Goal: Information Seeking & Learning: Learn about a topic

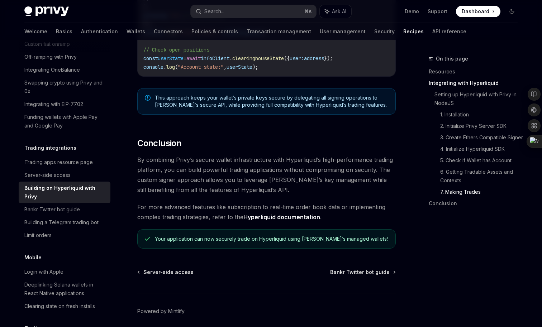
scroll to position [1448, 0]
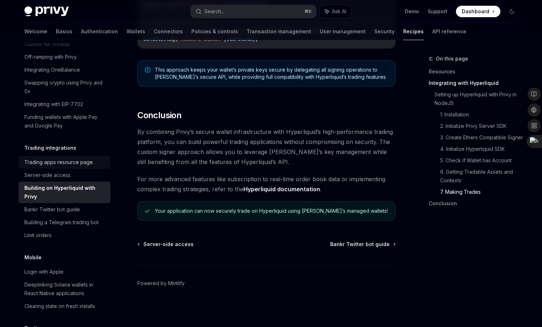
click at [88, 158] on div "Trading apps resource page" at bounding box center [58, 162] width 68 height 9
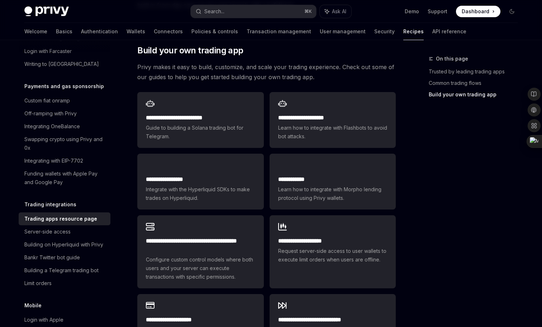
scroll to position [369, 0]
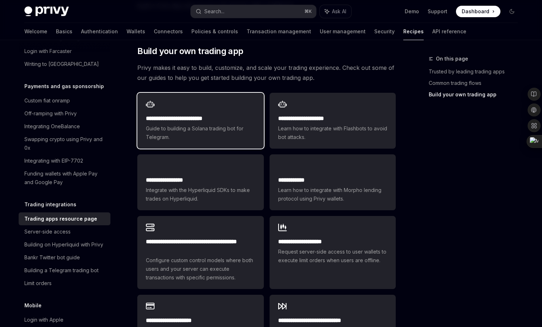
click at [195, 124] on span "Guide to building a Solana trading bot for Telegram." at bounding box center [200, 132] width 109 height 17
type textarea "*"
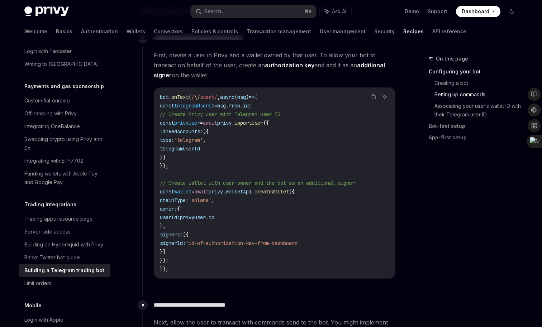
scroll to position [671, 0]
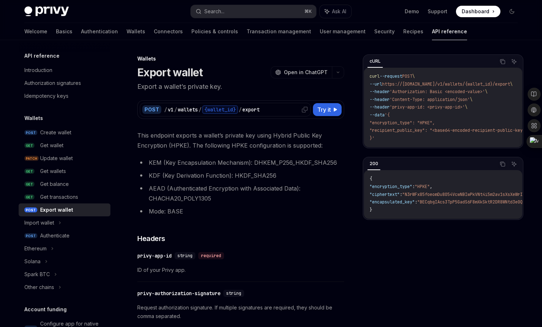
click at [226, 106] on div "{wallet_id}" at bounding box center [220, 109] width 36 height 9
click at [324, 109] on span "Try it" at bounding box center [324, 109] width 14 height 9
type textarea "*"
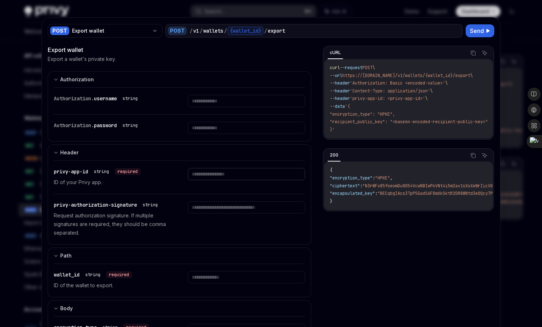
click at [197, 107] on input "text" at bounding box center [246, 101] width 117 height 12
click at [221, 107] on input "text" at bounding box center [246, 101] width 117 height 12
paste input "**********"
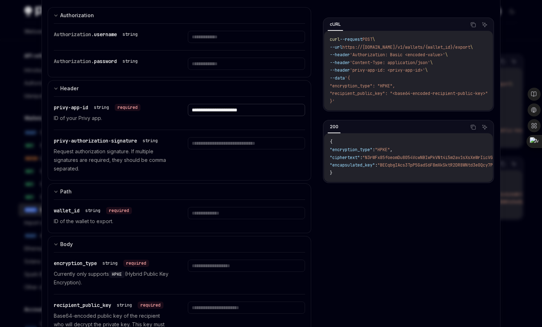
scroll to position [66, 0]
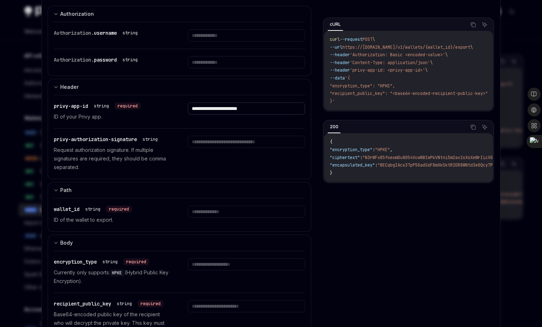
type input "**********"
click at [212, 42] on input "text" at bounding box center [246, 35] width 117 height 12
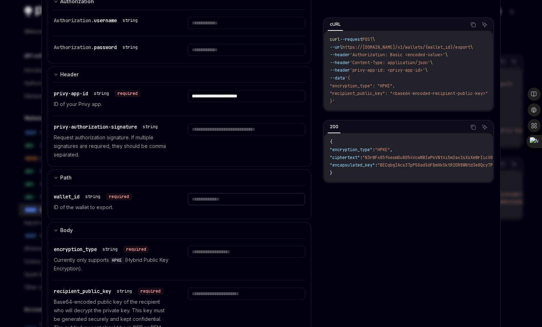
scroll to position [104, 0]
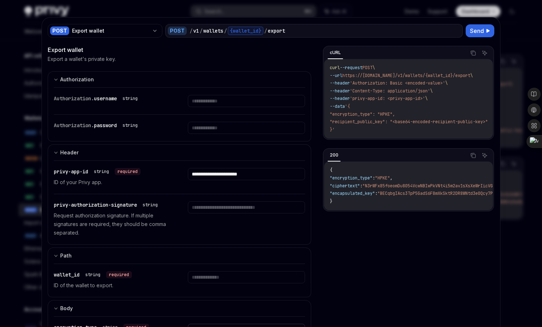
scroll to position [123, 0]
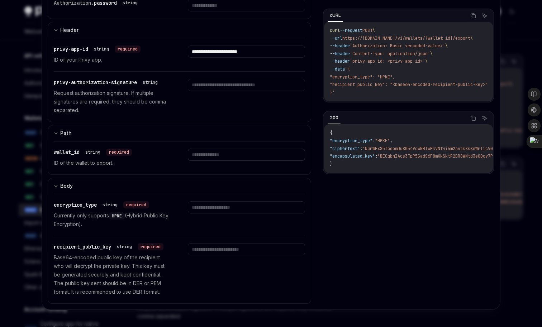
click at [33, 165] on div at bounding box center [271, 163] width 542 height 327
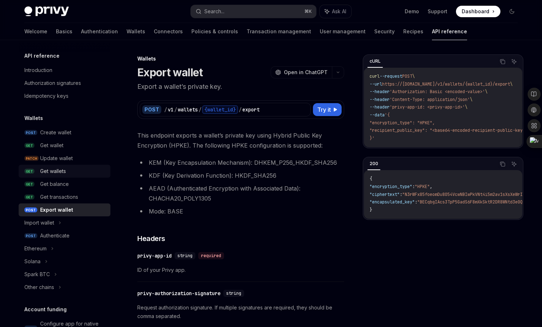
click at [69, 169] on div "Get wallets" at bounding box center [73, 171] width 66 height 9
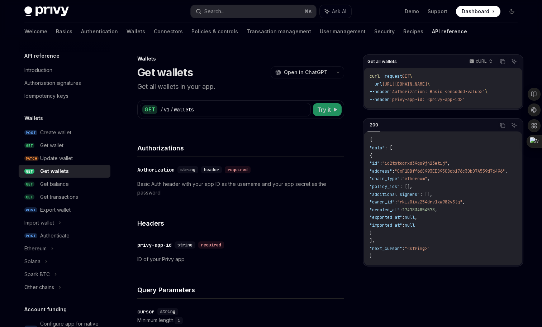
click at [328, 111] on span "Try it" at bounding box center [324, 109] width 14 height 9
type textarea "*"
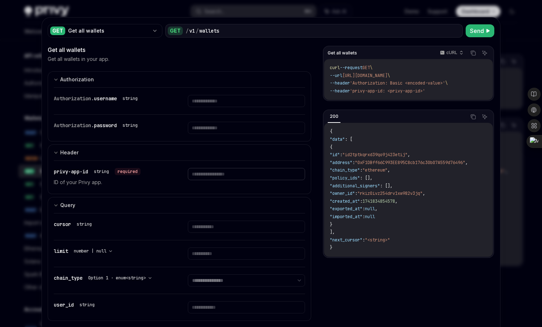
click at [215, 107] on input "text" at bounding box center [246, 101] width 117 height 12
click at [431, 100] on div "Get all wallets cURL Copy Ask AI curl --request GET \ --url https://api.privy.i…" at bounding box center [408, 73] width 171 height 55
drag, startPoint x: 446, startPoint y: 92, endPoint x: 326, endPoint y: 69, distance: 122.9
click at [326, 69] on div "curl --request GET \ --url https://api.privy.io/v1/wallets \ --header 'Authoriz…" at bounding box center [408, 79] width 169 height 41
copy code "curl --request GET \ --url https://api.privy.io/v1/wallets \ --header 'Authoriz…"
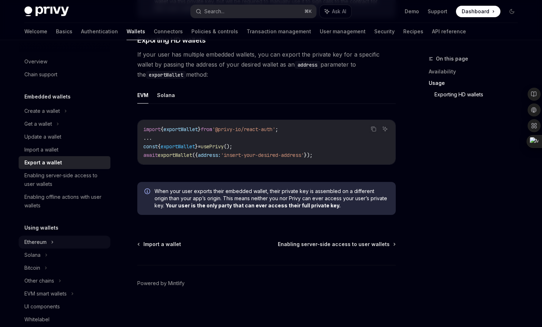
scroll to position [19, 0]
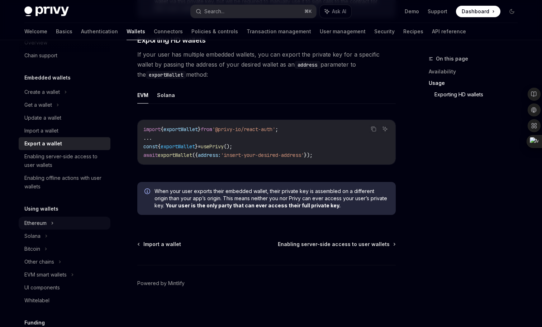
click at [49, 99] on div "Ethereum" at bounding box center [65, 92] width 92 height 13
type textarea "*"
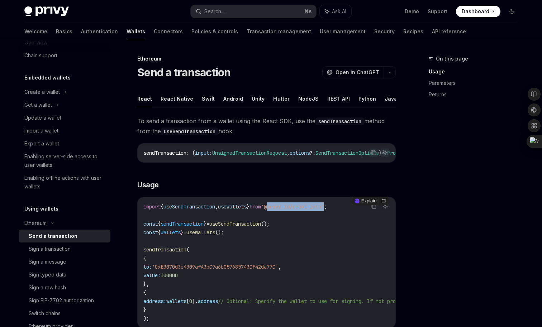
drag, startPoint x: 342, startPoint y: 208, endPoint x: 282, endPoint y: 211, distance: 60.2
click at [282, 210] on span "'@privy-io/react-auth'" at bounding box center [292, 206] width 63 height 6
copy span "@privy-io/react-auth"
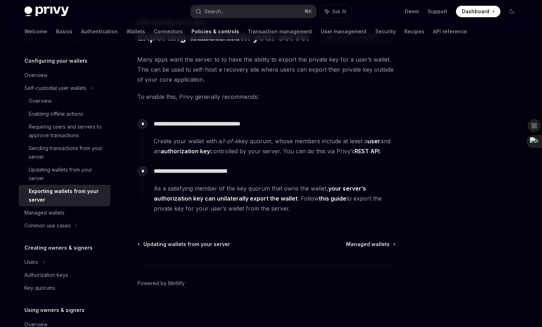
scroll to position [94, 0]
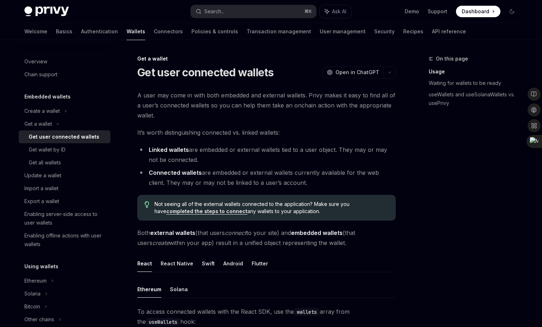
type textarea "*"
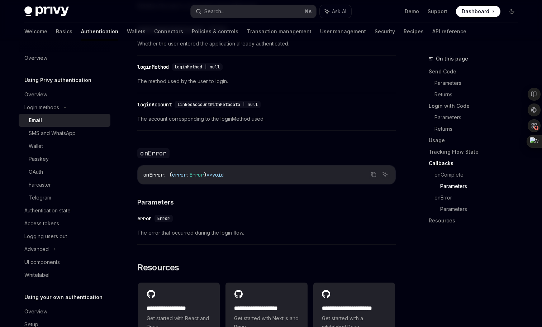
scroll to position [1425, 0]
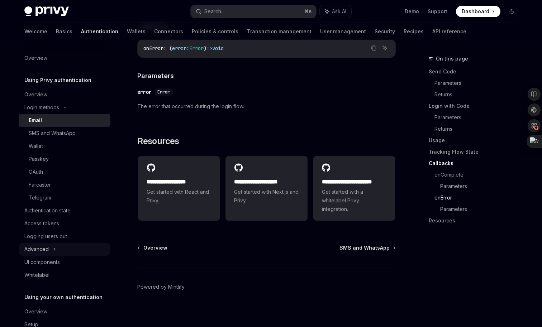
click at [50, 252] on div "Advanced" at bounding box center [65, 249] width 92 height 13
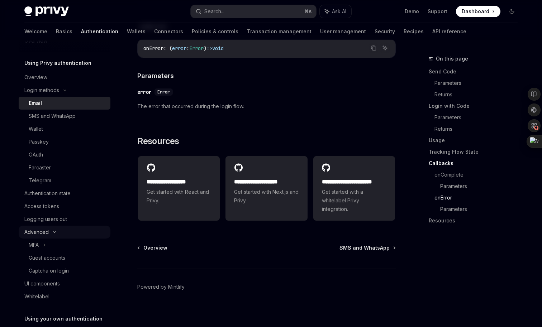
scroll to position [18, 0]
click at [39, 243] on div "MFA" at bounding box center [34, 244] width 10 height 9
type textarea "*"
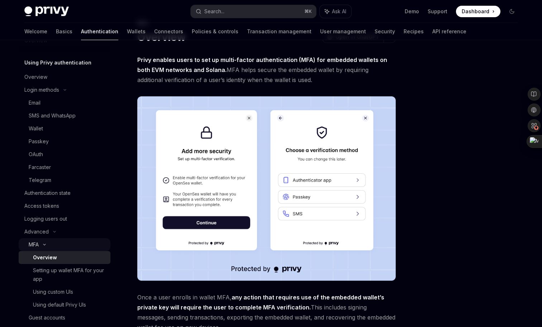
scroll to position [130, 0]
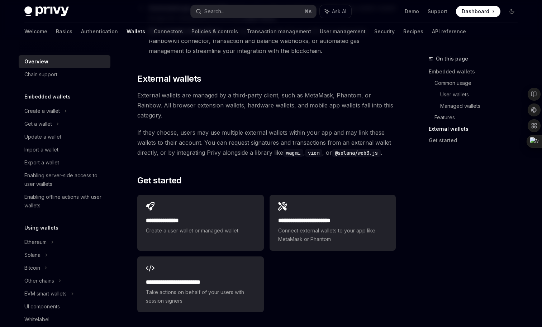
scroll to position [1055, 0]
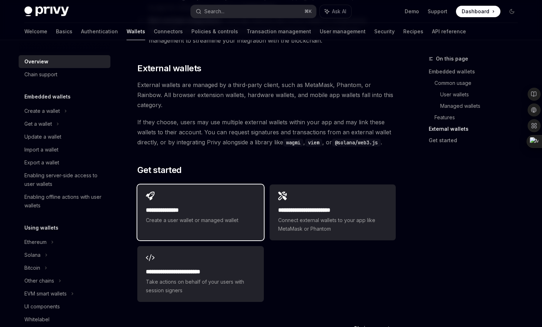
click at [203, 216] on span "Create a user wallet or managed wallet" at bounding box center [200, 220] width 109 height 9
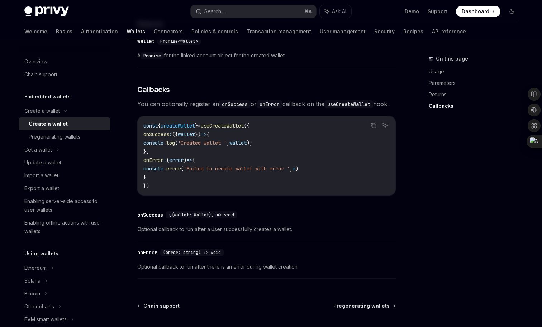
scroll to position [529, 0]
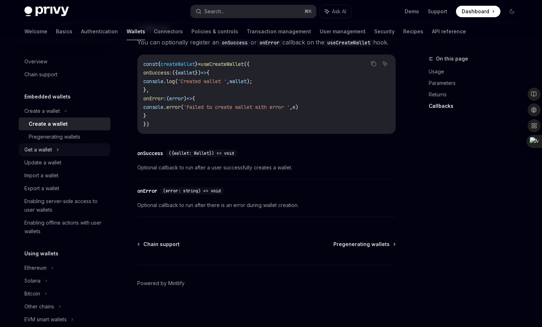
click at [65, 147] on div "Get a wallet" at bounding box center [65, 149] width 92 height 13
type textarea "*"
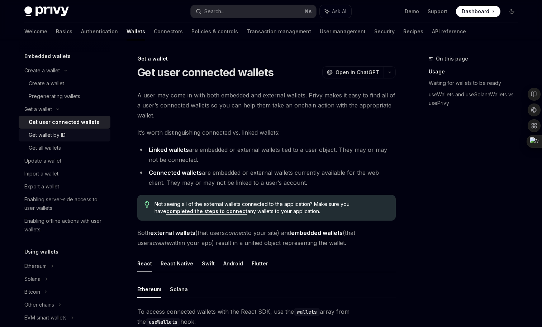
scroll to position [111, 0]
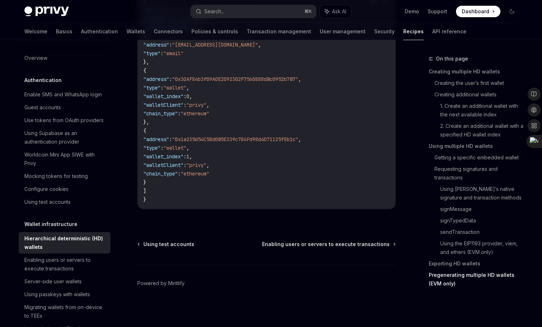
scroll to position [2297, 0]
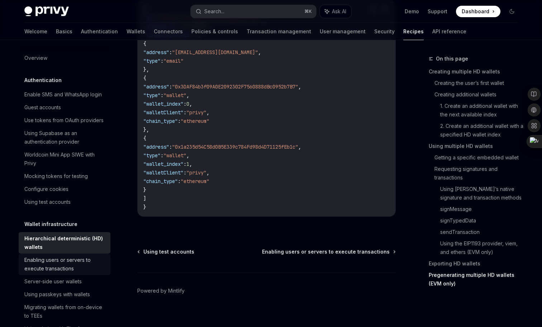
click at [56, 263] on div "Enabling users or servers to execute transactions" at bounding box center [65, 264] width 82 height 17
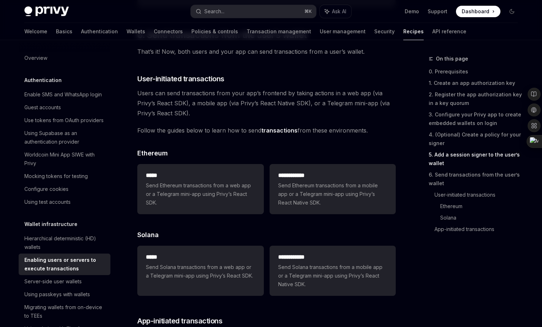
scroll to position [1476, 0]
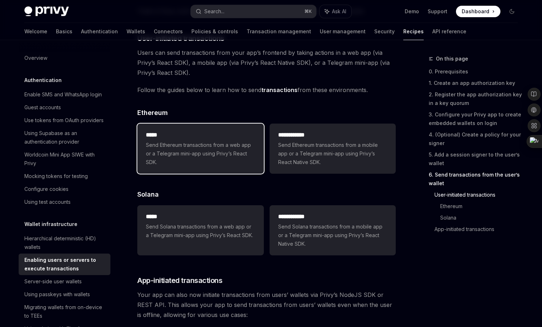
click at [188, 162] on span "Send Ethereum transactions from a web app or a Telegram mini-app using Privy’s …" at bounding box center [200, 154] width 109 height 26
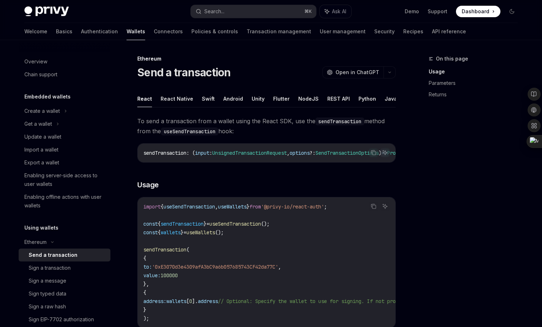
type textarea "*"
